Goal: Information Seeking & Learning: Learn about a topic

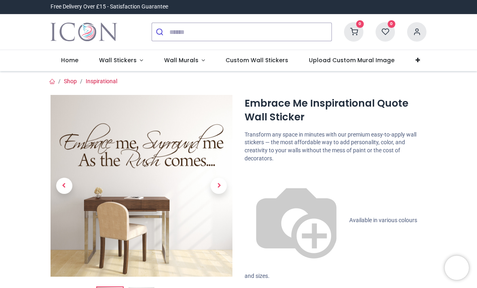
click at [131, 62] on span "Wall Stickers" at bounding box center [118, 60] width 38 height 8
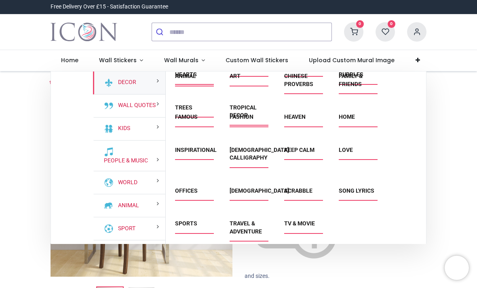
click at [355, 120] on link "Home" at bounding box center [347, 117] width 16 height 6
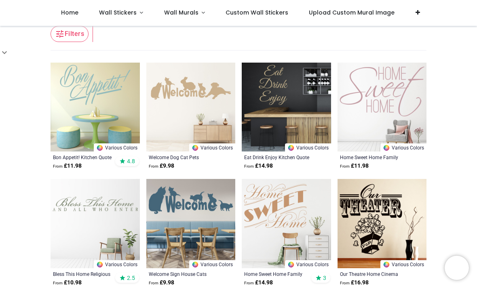
scroll to position [142, 0]
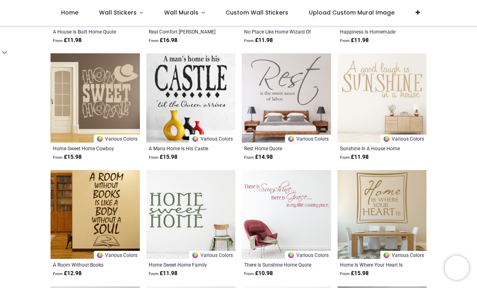
scroll to position [1432, 0]
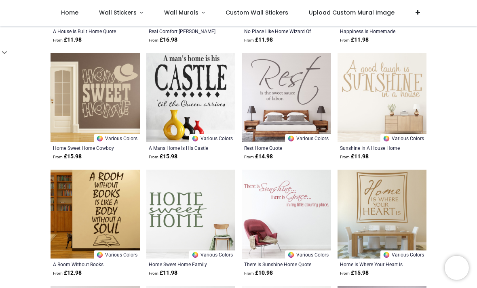
click at [320, 122] on img at bounding box center [286, 97] width 89 height 89
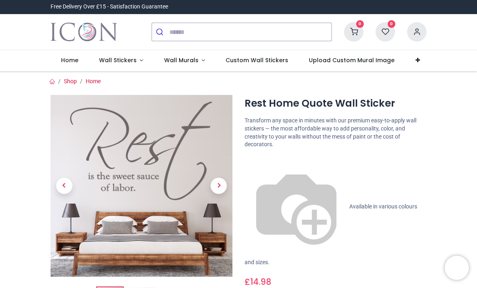
click at [129, 58] on span "Wall Stickers" at bounding box center [118, 60] width 38 height 8
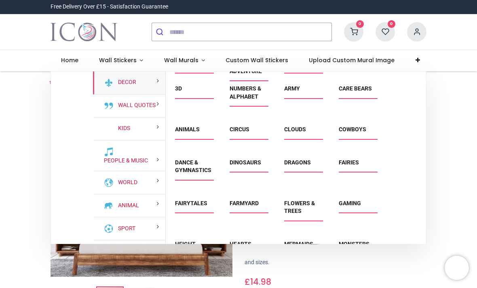
scroll to position [343, 0]
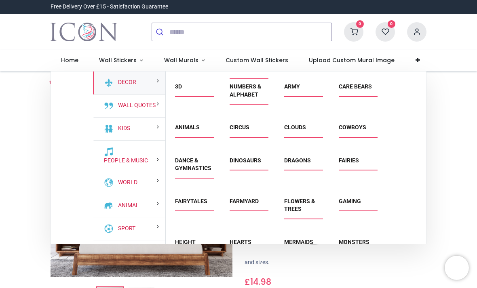
click at [360, 96] on span "Care Bears" at bounding box center [357, 89] width 36 height 13
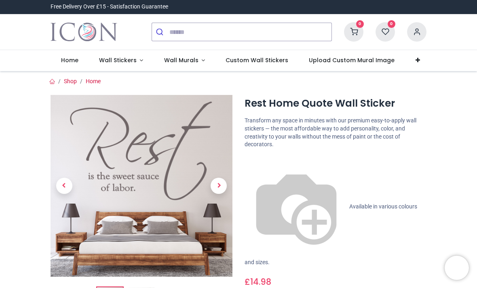
click at [131, 60] on span "Wall Stickers" at bounding box center [118, 60] width 38 height 8
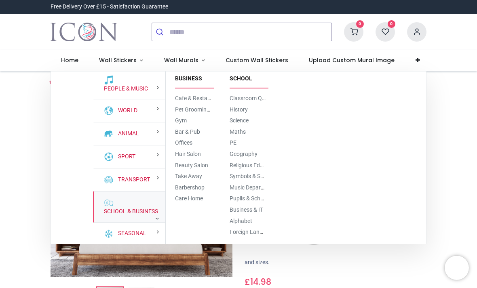
click at [146, 216] on link "School & Business" at bounding box center [129, 212] width 57 height 8
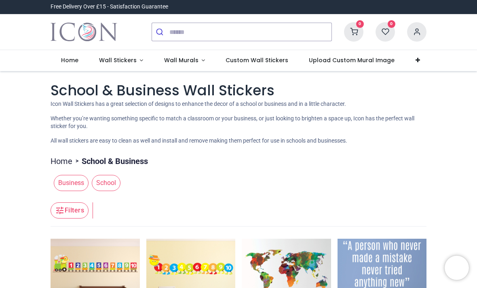
scroll to position [0, 0]
click at [133, 66] on link "Wall Stickers" at bounding box center [121, 60] width 65 height 21
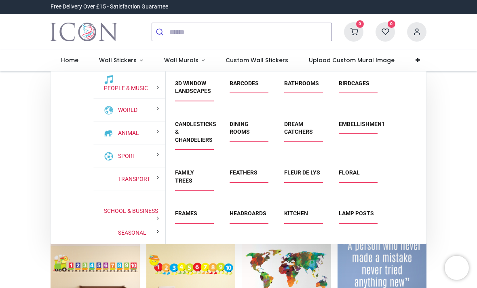
scroll to position [72, 0]
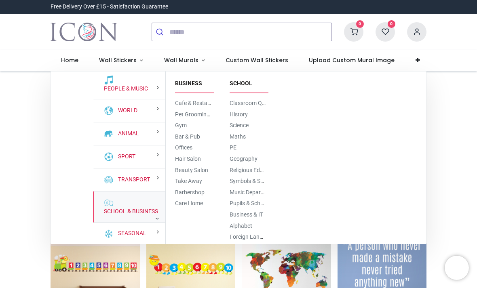
click at [137, 216] on link "School & Business" at bounding box center [129, 212] width 57 height 8
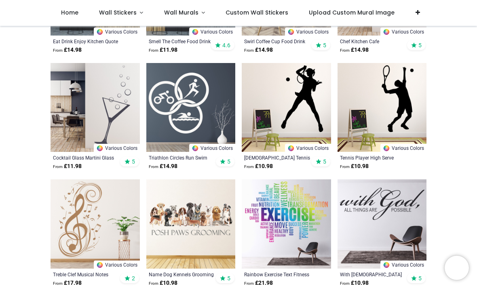
scroll to position [1181, 0]
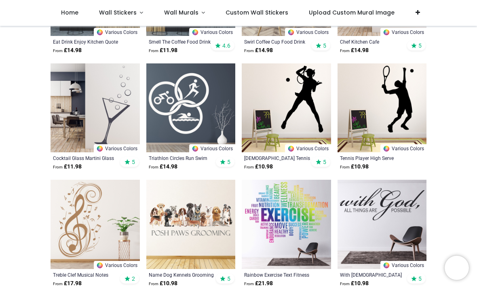
click at [118, 15] on span "Wall Stickers" at bounding box center [118, 12] width 38 height 8
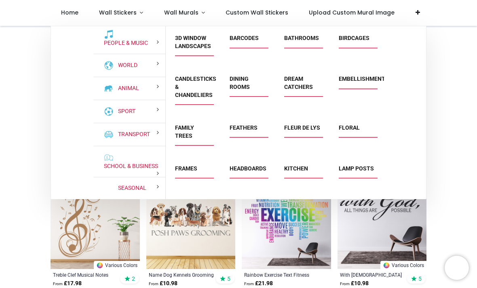
scroll to position [72, 0]
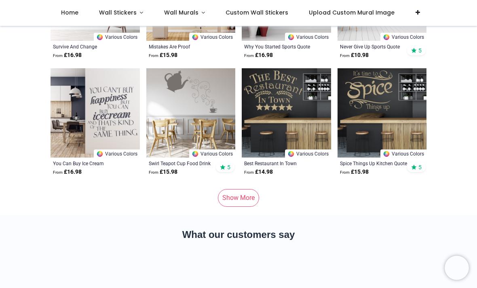
scroll to position [4117, 0]
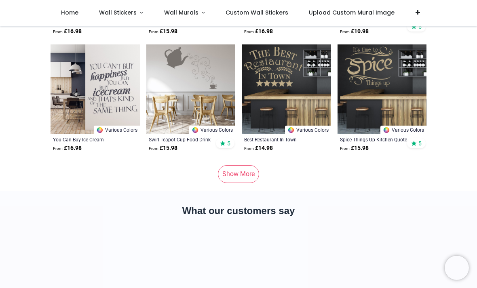
click at [259, 173] on link "Show More" at bounding box center [238, 174] width 41 height 18
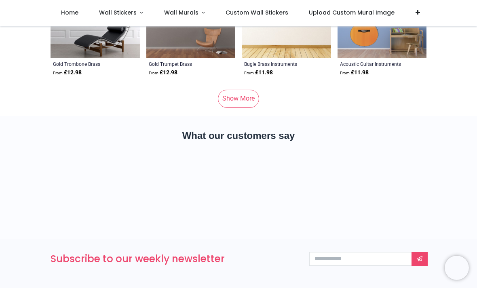
scroll to position [8289, 0]
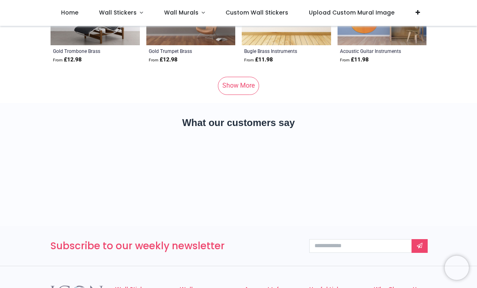
click at [253, 83] on link "Show More" at bounding box center [238, 86] width 41 height 18
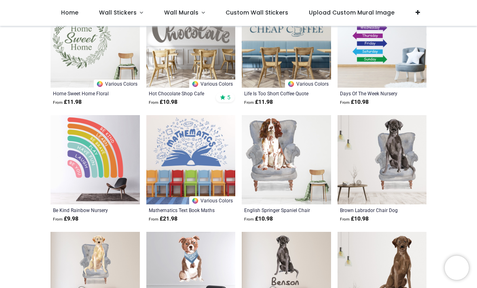
scroll to position [11032, 0]
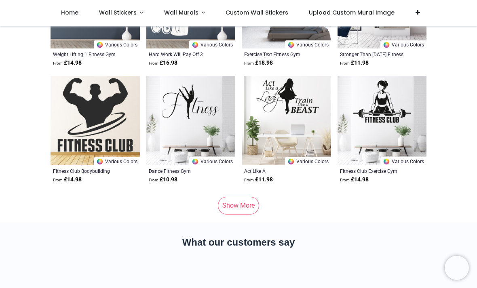
scroll to position [12275, 0]
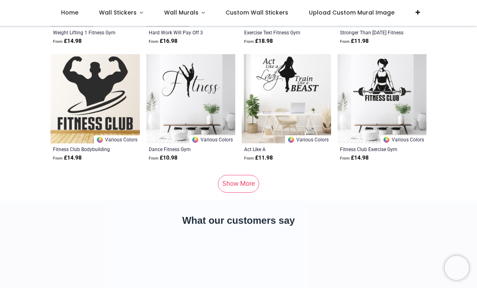
click at [257, 189] on link "Show More" at bounding box center [238, 184] width 41 height 18
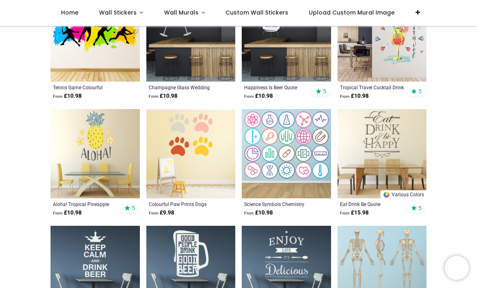
scroll to position [14847, 0]
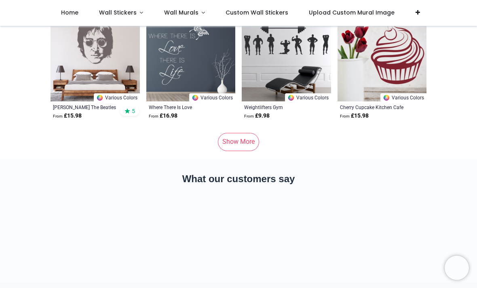
scroll to position [16420, 0]
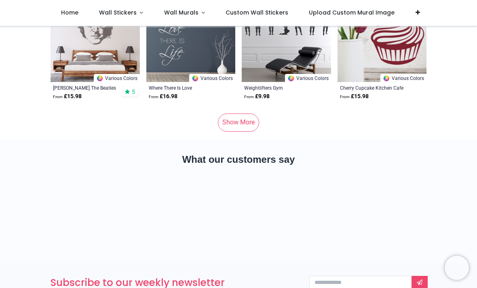
click at [250, 123] on link "Show More" at bounding box center [238, 123] width 41 height 18
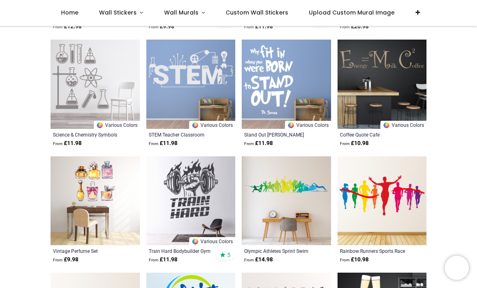
scroll to position [19058, 0]
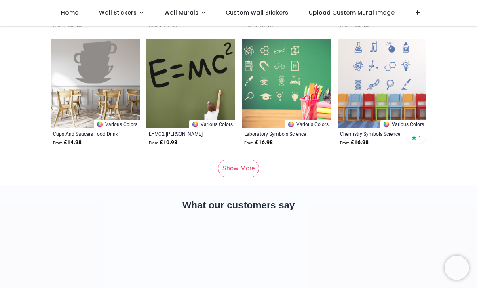
scroll to position [20457, 0]
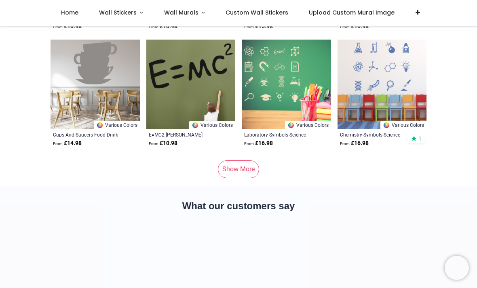
click at [258, 172] on link "Show More" at bounding box center [238, 170] width 41 height 18
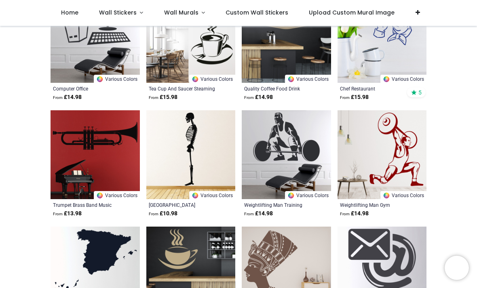
scroll to position [21266, 0]
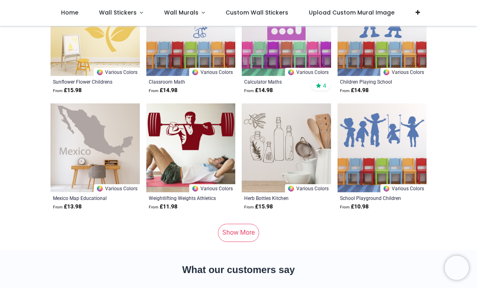
scroll to position [24539, 0]
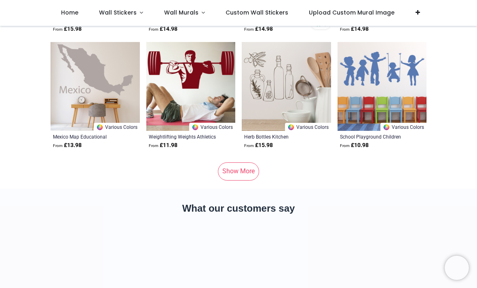
click at [249, 167] on link "Show More" at bounding box center [238, 172] width 41 height 18
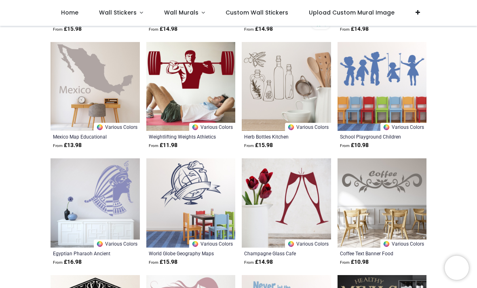
click at [248, 170] on img at bounding box center [286, 203] width 89 height 89
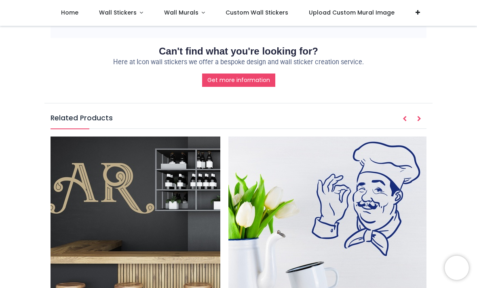
scroll to position [855, 0]
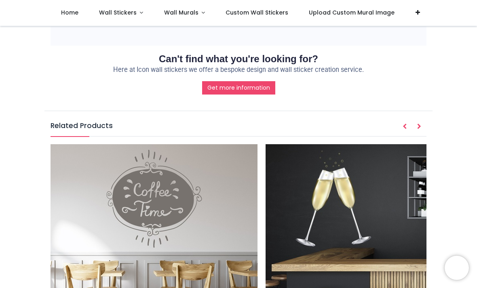
click at [126, 18] on link "Wall Stickers" at bounding box center [121, 13] width 65 height 26
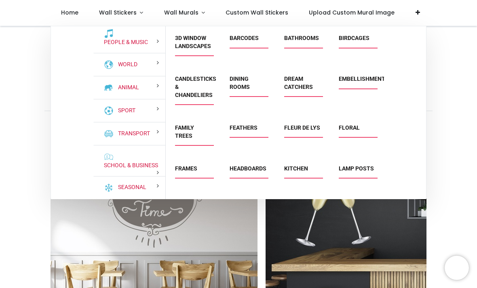
scroll to position [72, 0]
click at [152, 171] on link "School & Business" at bounding box center [129, 167] width 57 height 8
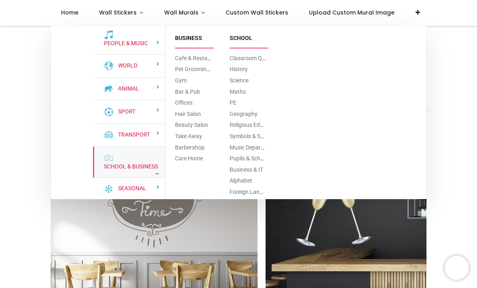
click at [200, 55] on link "Cafe & Restaurant" at bounding box center [198, 58] width 46 height 6
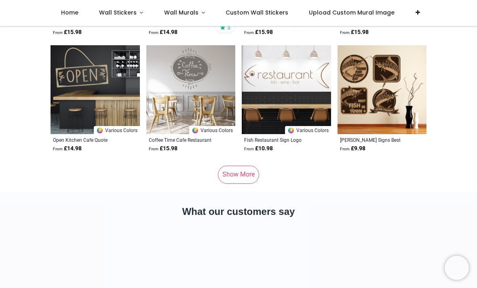
scroll to position [4137, 0]
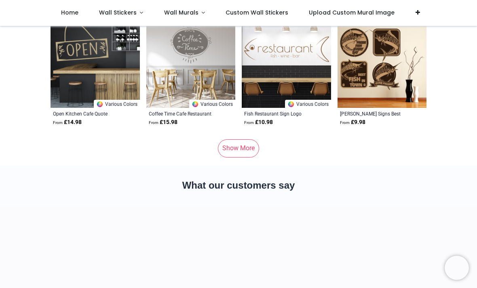
click at [250, 157] on link "Show More" at bounding box center [238, 149] width 41 height 18
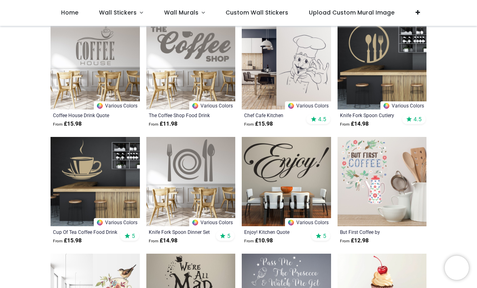
scroll to position [1126, 0]
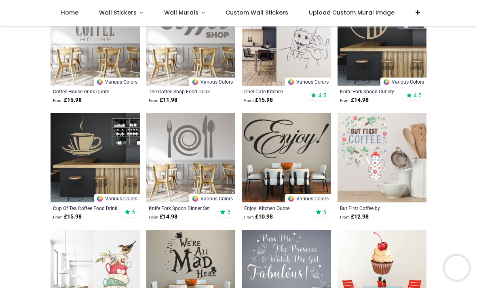
click at [308, 145] on img at bounding box center [286, 157] width 89 height 89
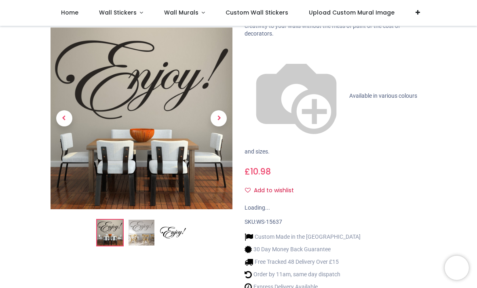
scroll to position [66, 0]
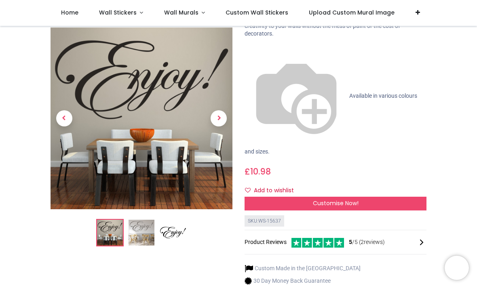
click at [142, 226] on img at bounding box center [142, 233] width 26 height 26
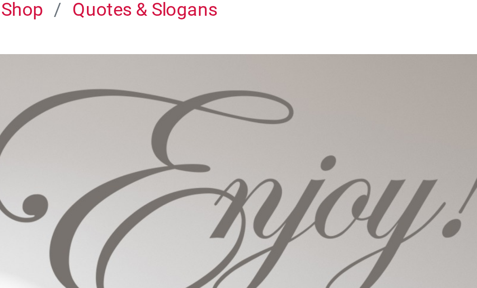
scroll to position [0, 0]
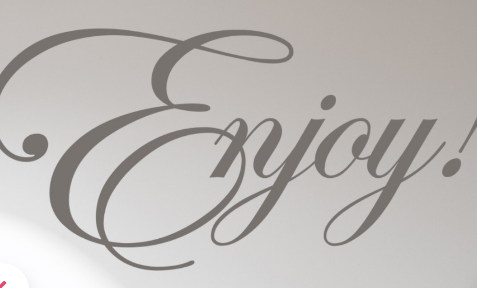
click at [138, 95] on img at bounding box center [142, 186] width 182 height 182
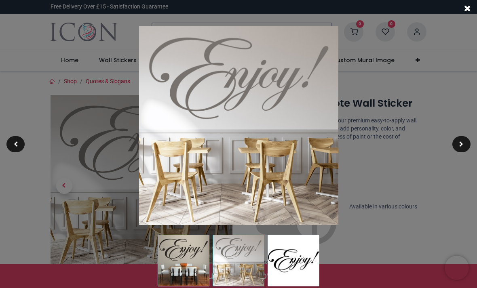
click at [466, 9] on span at bounding box center [467, 8] width 6 height 8
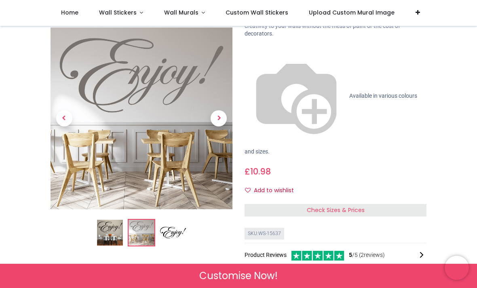
scroll to position [67, 0]
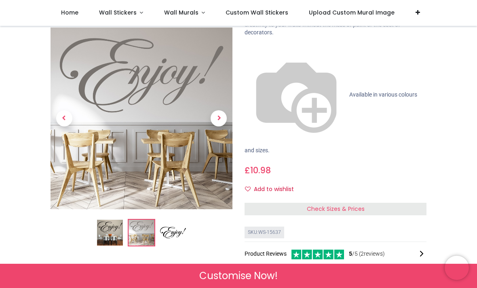
click at [62, 115] on span "Previous" at bounding box center [64, 119] width 16 height 16
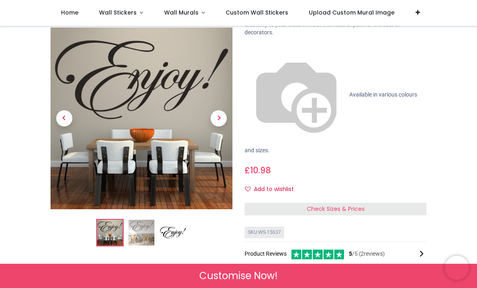
click at [214, 118] on span "Next" at bounding box center [219, 119] width 16 height 16
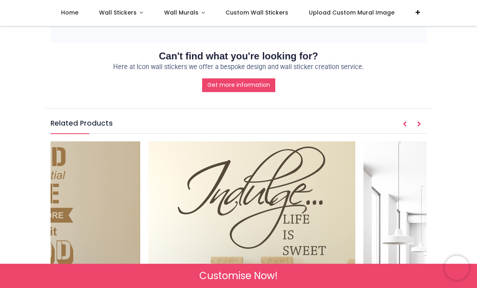
scroll to position [0, 4610]
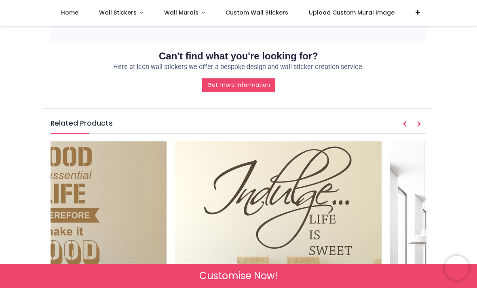
click at [330, 142] on img at bounding box center [278, 245] width 207 height 207
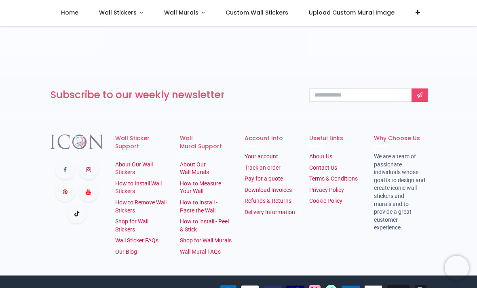
scroll to position [1352, 0]
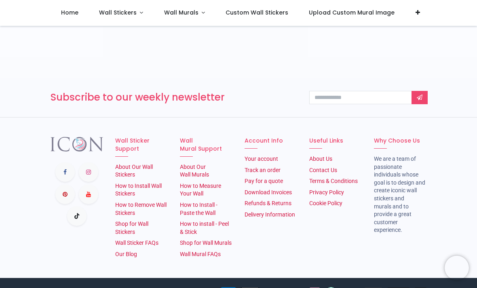
click at [104, 8] on span "Wall Stickers" at bounding box center [118, 12] width 38 height 8
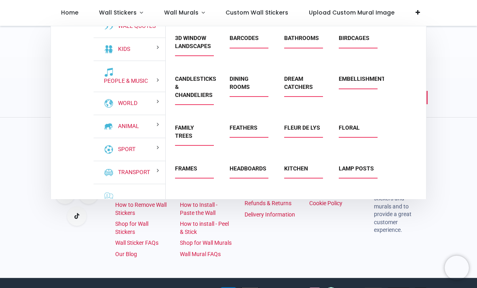
scroll to position [34, 0]
click at [136, 103] on div "World" at bounding box center [129, 104] width 72 height 23
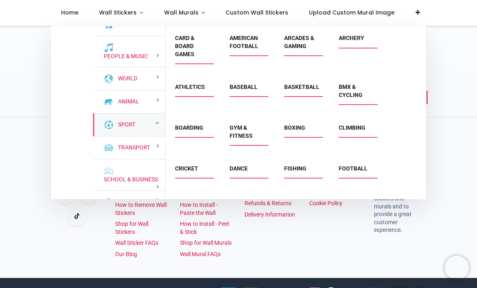
scroll to position [60, 0]
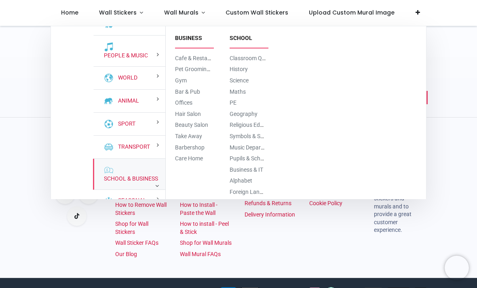
click at [199, 59] on link "Cafe & Restaurant" at bounding box center [198, 58] width 46 height 6
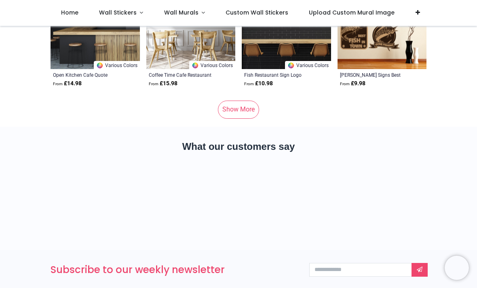
scroll to position [4179, 0]
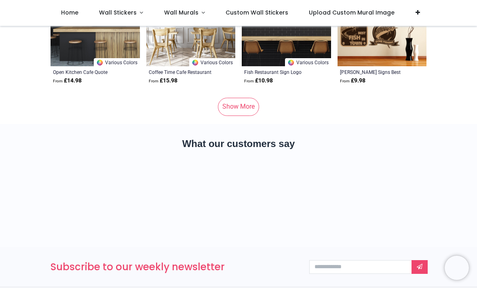
click at [251, 110] on link "Show More" at bounding box center [238, 107] width 41 height 18
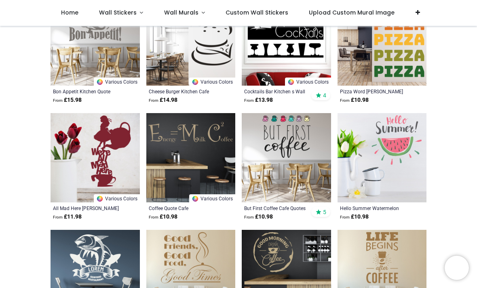
scroll to position [2992, 0]
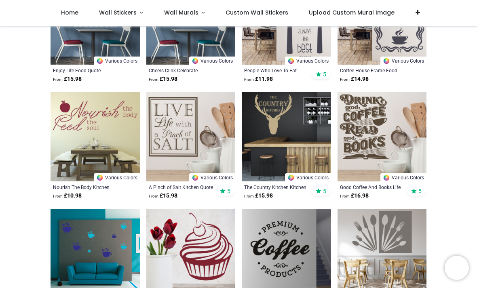
scroll to position [2547, 0]
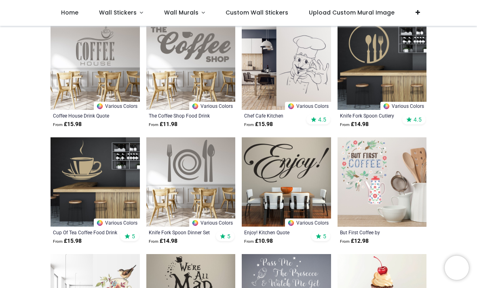
scroll to position [1100, 0]
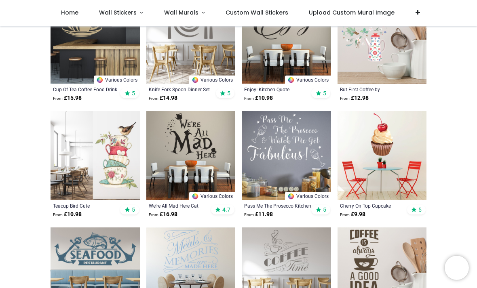
scroll to position [1277, 0]
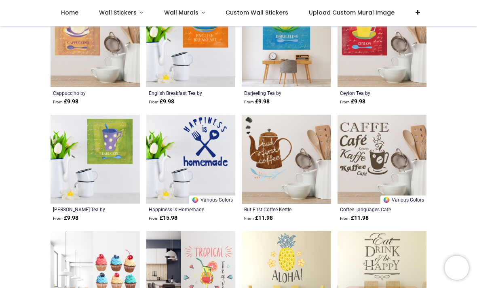
scroll to position [2227, 0]
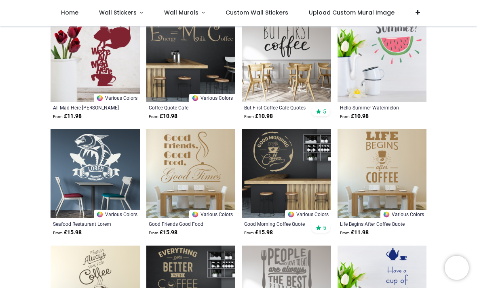
scroll to position [3137, 0]
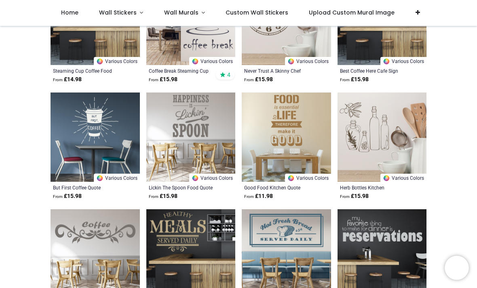
scroll to position [3713, 0]
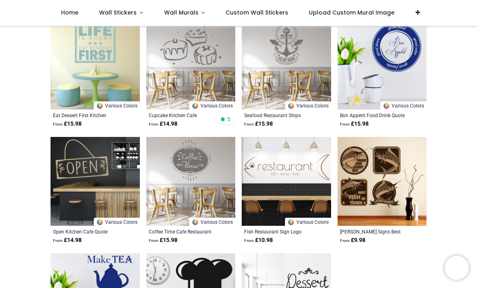
scroll to position [4020, 0]
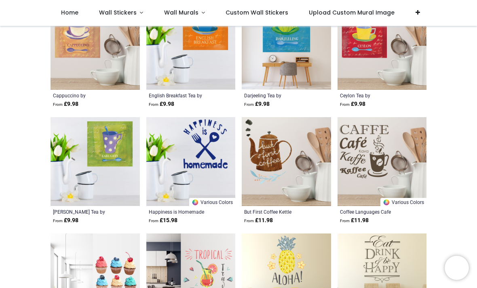
scroll to position [2171, 0]
